Goal: Task Accomplishment & Management: Complete application form

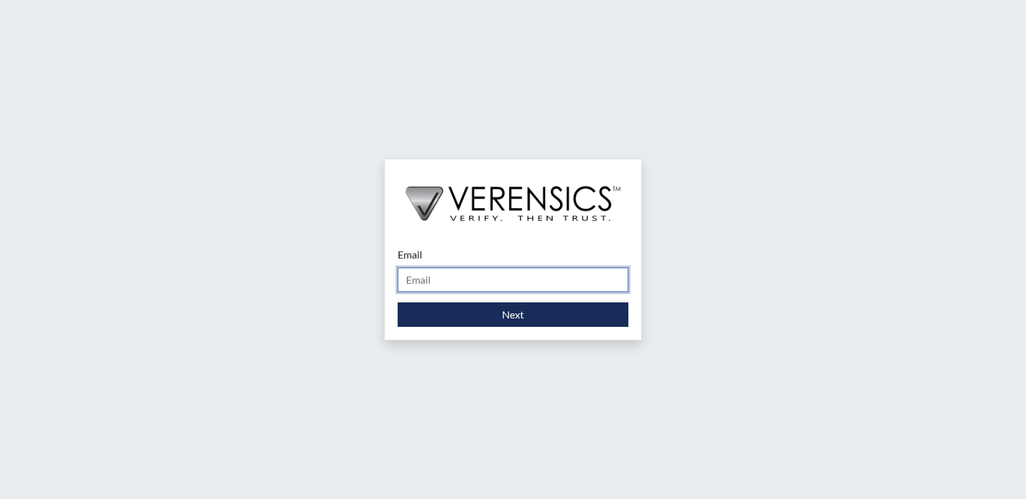
click at [419, 281] on input "Email" at bounding box center [513, 279] width 231 height 24
type input "[DOMAIN_NAME][EMAIL_ADDRESS][DOMAIN_NAME]"
click at [458, 328] on div "Email [DOMAIN_NAME][EMAIL_ADDRESS][DOMAIN_NAME] Please provide your email addre…" at bounding box center [513, 287] width 256 height 106
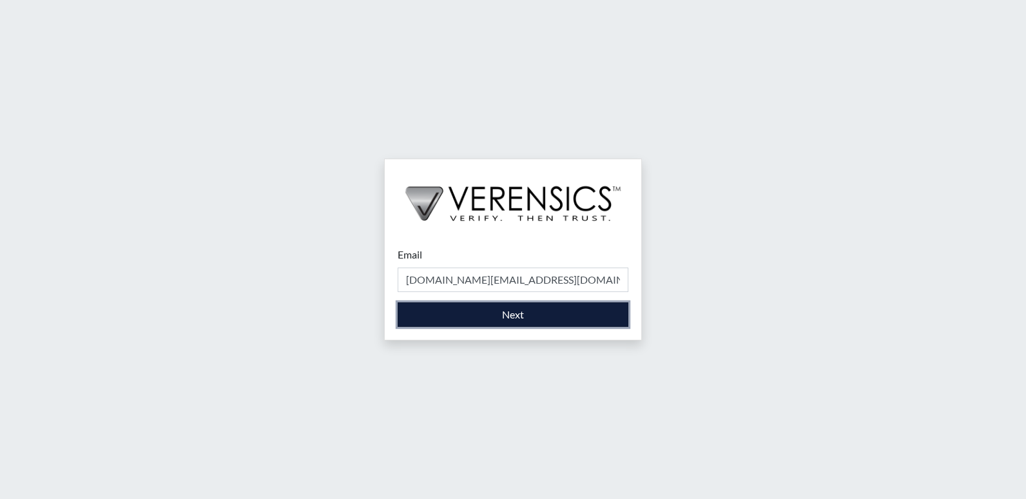
click at [463, 314] on button "Next" at bounding box center [513, 314] width 231 height 24
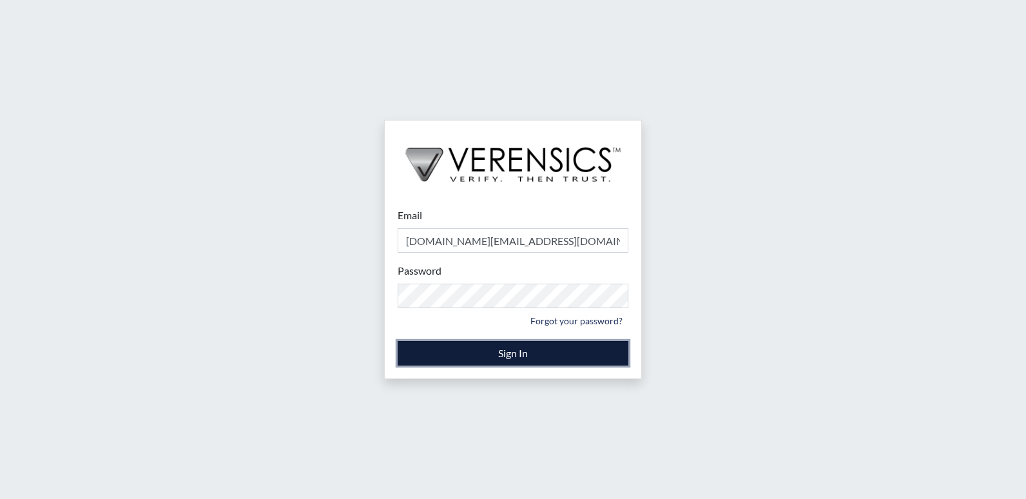
click at [530, 351] on button "Sign In" at bounding box center [513, 353] width 231 height 24
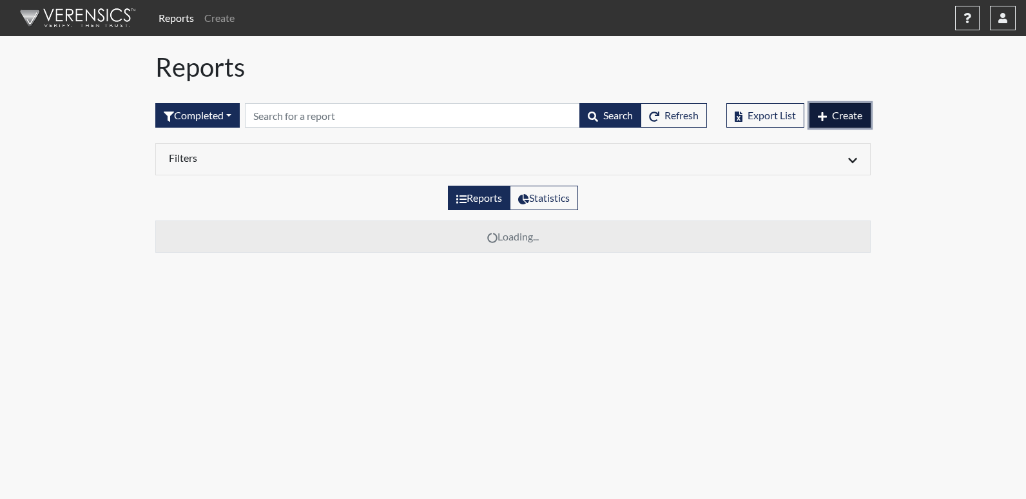
click at [852, 113] on span "Create" at bounding box center [847, 115] width 30 height 12
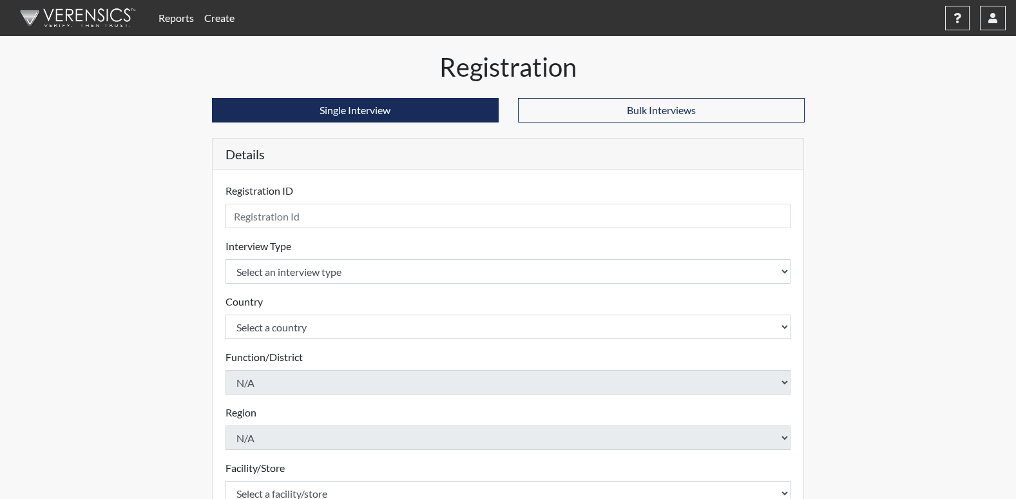
scroll to position [64, 0]
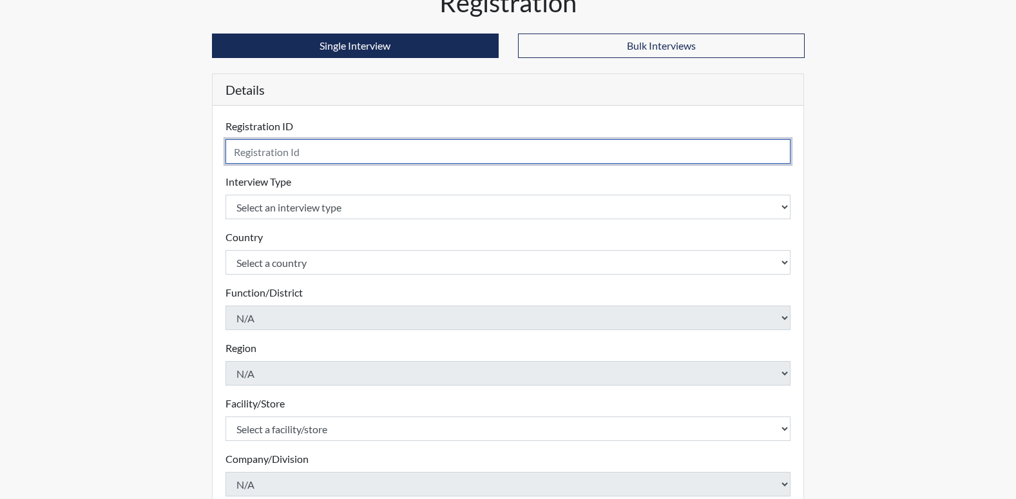
click at [657, 150] on input "text" at bounding box center [509, 151] width 566 height 24
click at [250, 150] on input "LAC2034" at bounding box center [509, 151] width 566 height 24
type input "LAC2034"
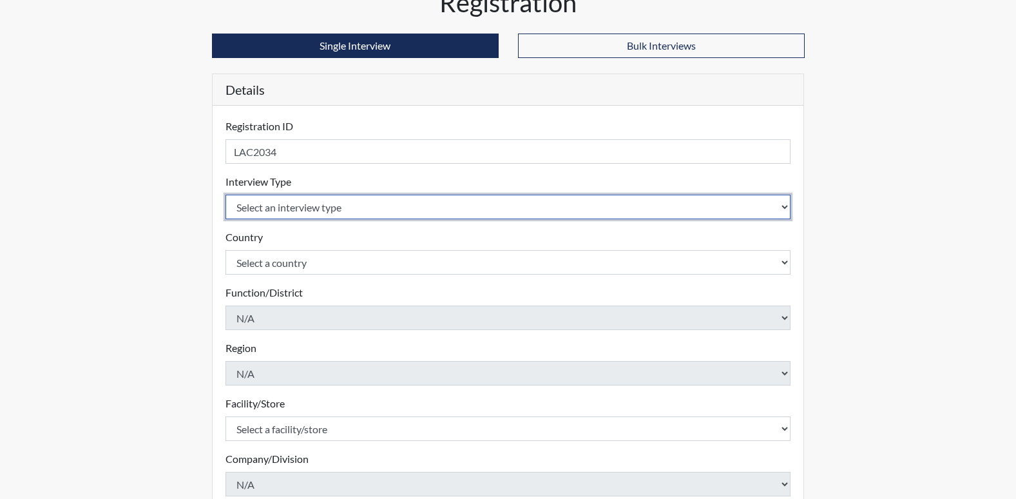
click at [290, 207] on select "Select an interview type Corrections Pre-Employment" at bounding box center [509, 207] width 566 height 24
select select "ff733e93-e1bf-11ea-9c9f-0eff0cf7eb8f"
click at [226, 195] on select "Select an interview type Corrections Pre-Employment" at bounding box center [509, 207] width 566 height 24
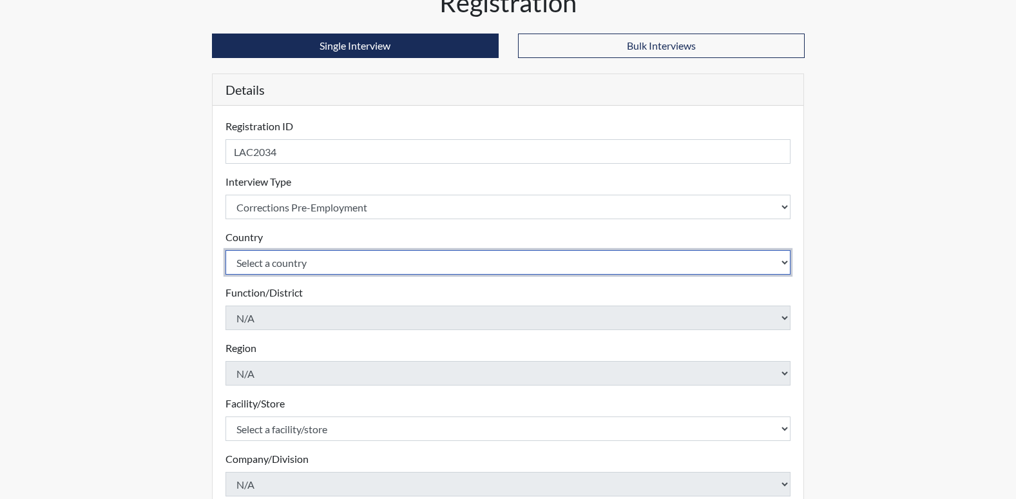
click at [383, 262] on select "Select a country [GEOGRAPHIC_DATA] [GEOGRAPHIC_DATA]" at bounding box center [509, 262] width 566 height 24
select select "united-states-of-[GEOGRAPHIC_DATA]"
click at [226, 250] on select "Select a country [GEOGRAPHIC_DATA] [GEOGRAPHIC_DATA]" at bounding box center [509, 262] width 566 height 24
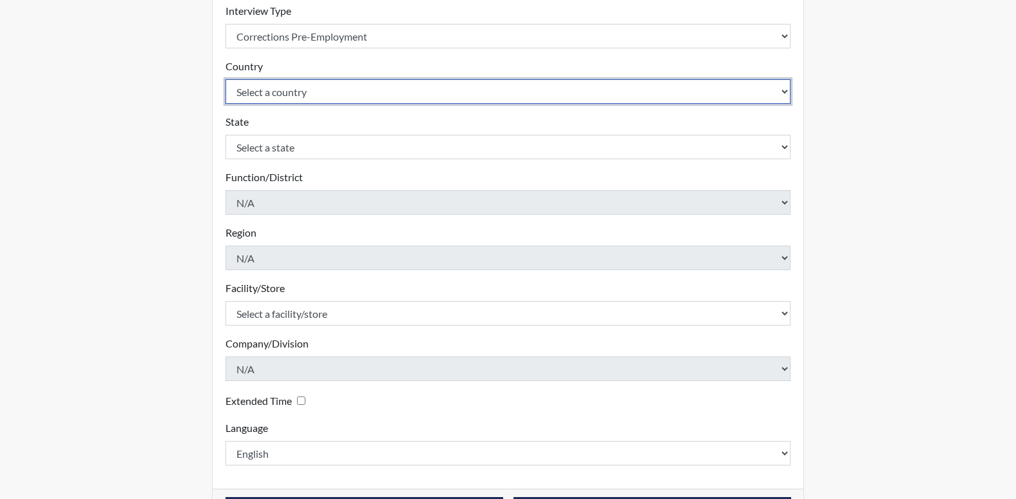
scroll to position [258, 0]
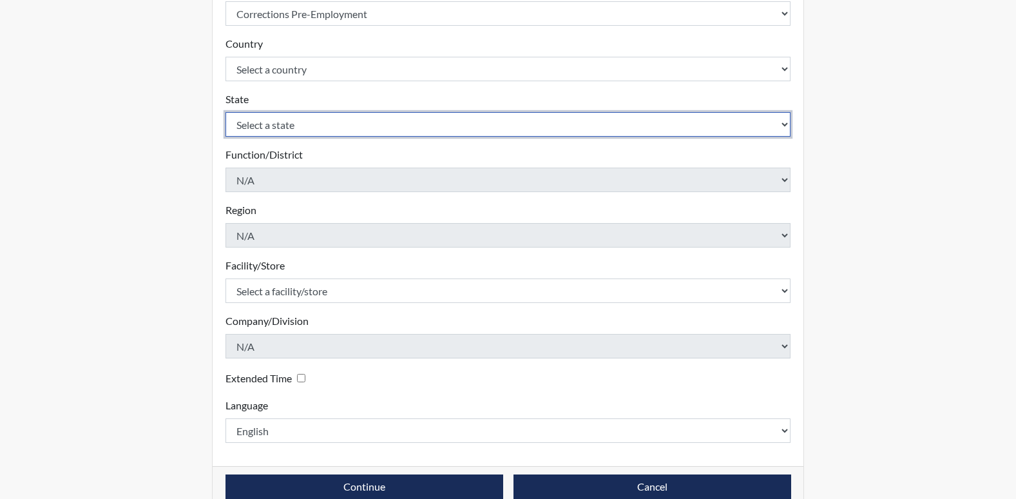
click at [334, 130] on select "Select a state [US_STATE] [US_STATE] [US_STATE] [US_STATE] [US_STATE] [US_STATE…" at bounding box center [509, 124] width 566 height 24
select select "GA"
click at [226, 112] on select "Select a state [US_STATE] [US_STATE] [US_STATE] [US_STATE] [US_STATE] [US_STATE…" at bounding box center [509, 124] width 566 height 24
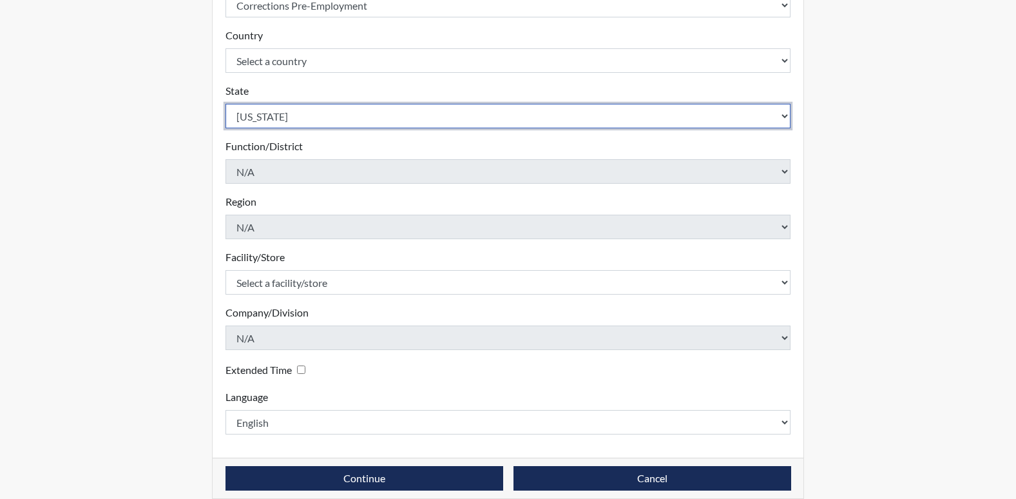
scroll to position [282, 0]
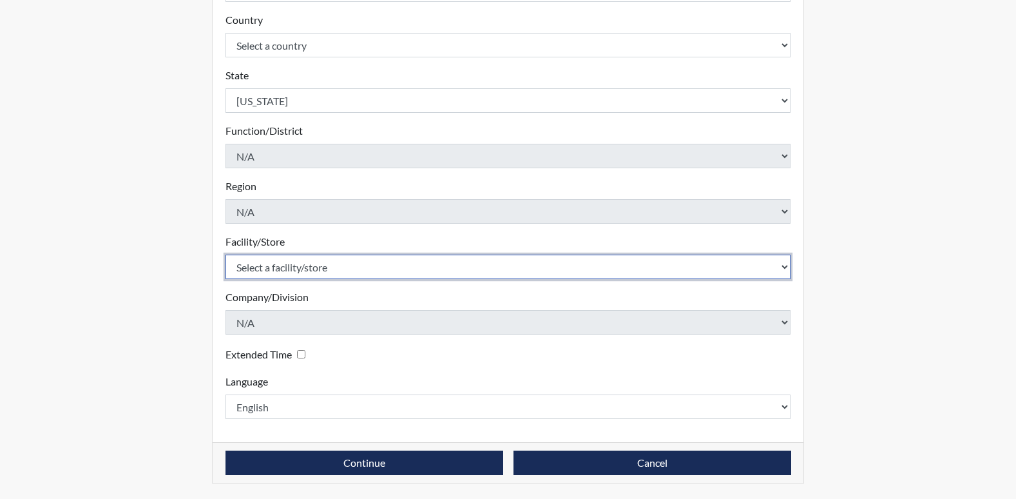
click at [296, 271] on select "Select a facility/store [PERSON_NAME] PDC Pulaski SP" at bounding box center [509, 267] width 566 height 24
select select "07d467a1-a762-4c04-a0fd-01b52b78d04c"
click at [226, 255] on select "Select a facility/store [PERSON_NAME] PDC Pulaski SP" at bounding box center [509, 267] width 566 height 24
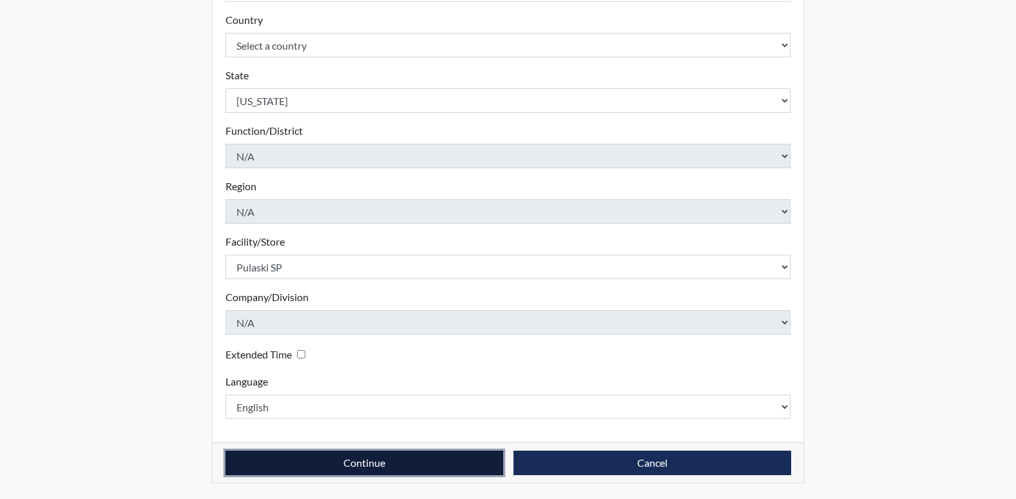
click at [345, 454] on button "Continue" at bounding box center [365, 462] width 278 height 24
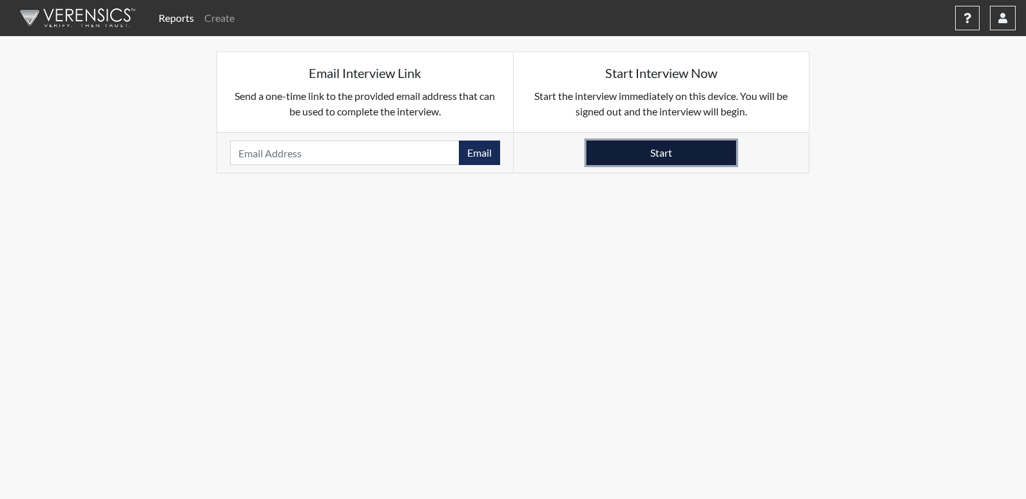
click at [700, 142] on button "Start" at bounding box center [661, 152] width 150 height 24
